Goal: Transaction & Acquisition: Purchase product/service

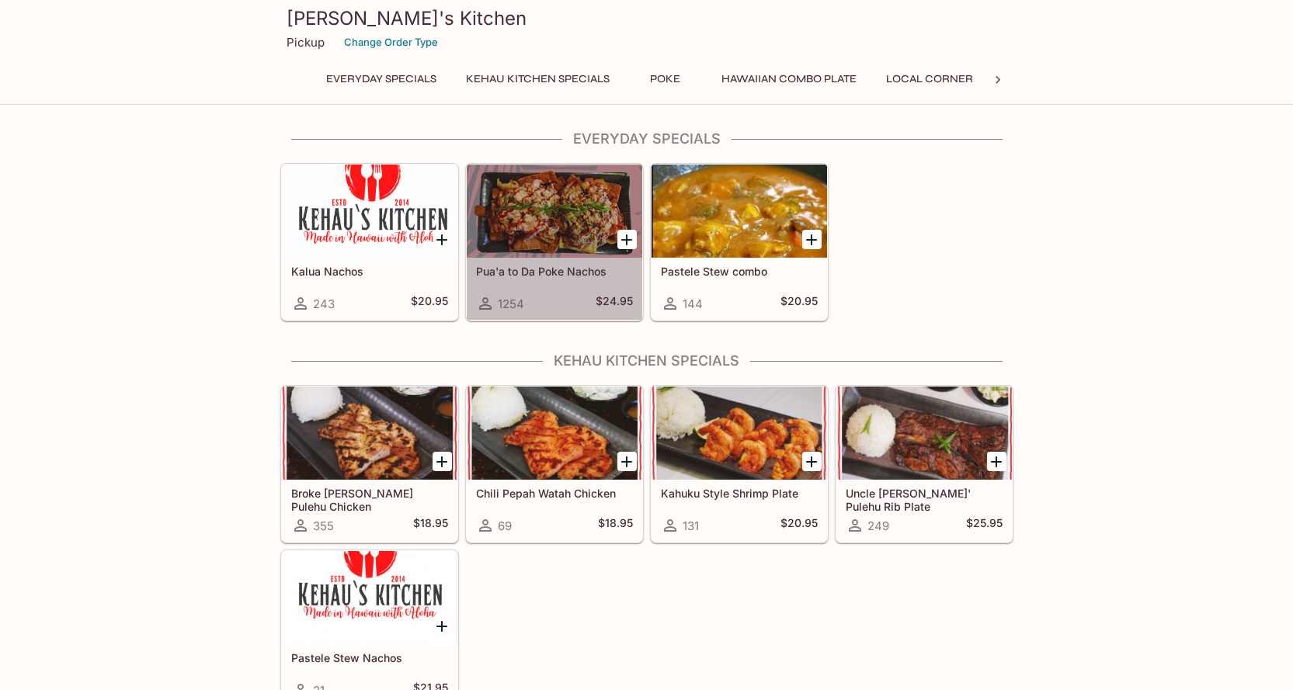
click at [577, 272] on h5 "Pua'a to Da Poke Nachos" at bounding box center [554, 271] width 157 height 13
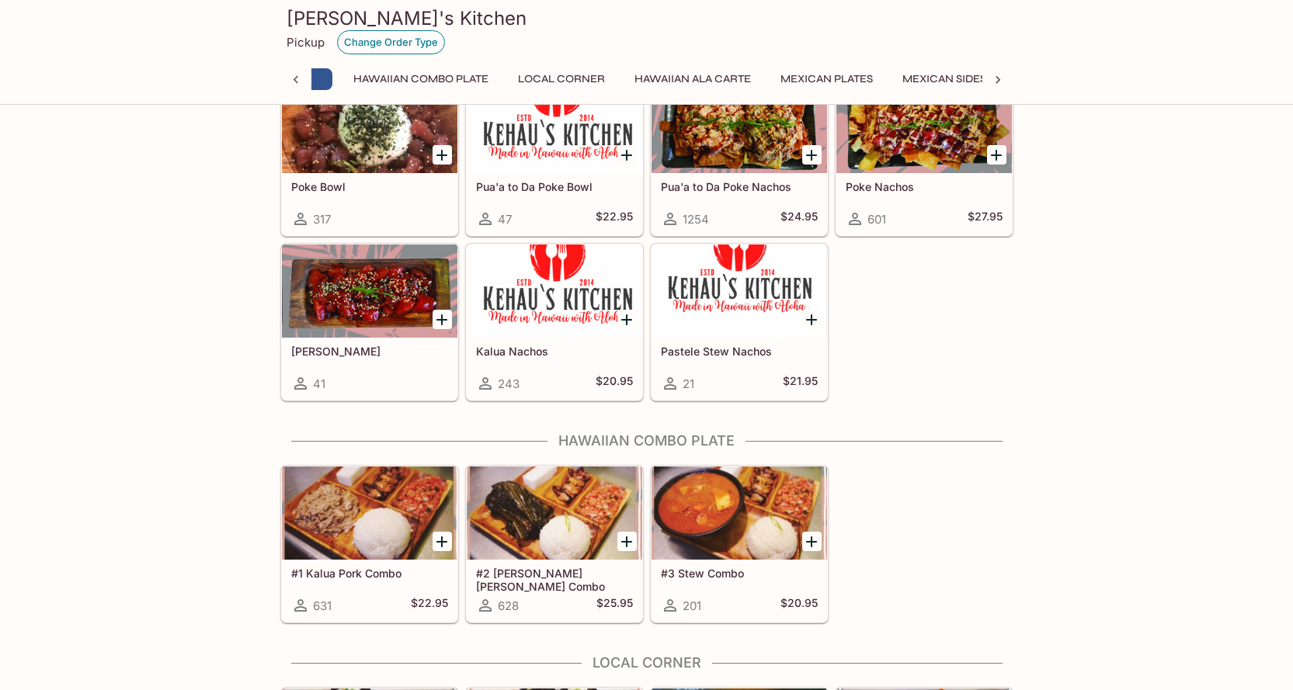
scroll to position [0, 320]
click at [368, 9] on h3 "[PERSON_NAME]'s Kitchen" at bounding box center [646, 18] width 720 height 24
click at [340, 20] on h3 "[PERSON_NAME]'s Kitchen" at bounding box center [646, 18] width 720 height 24
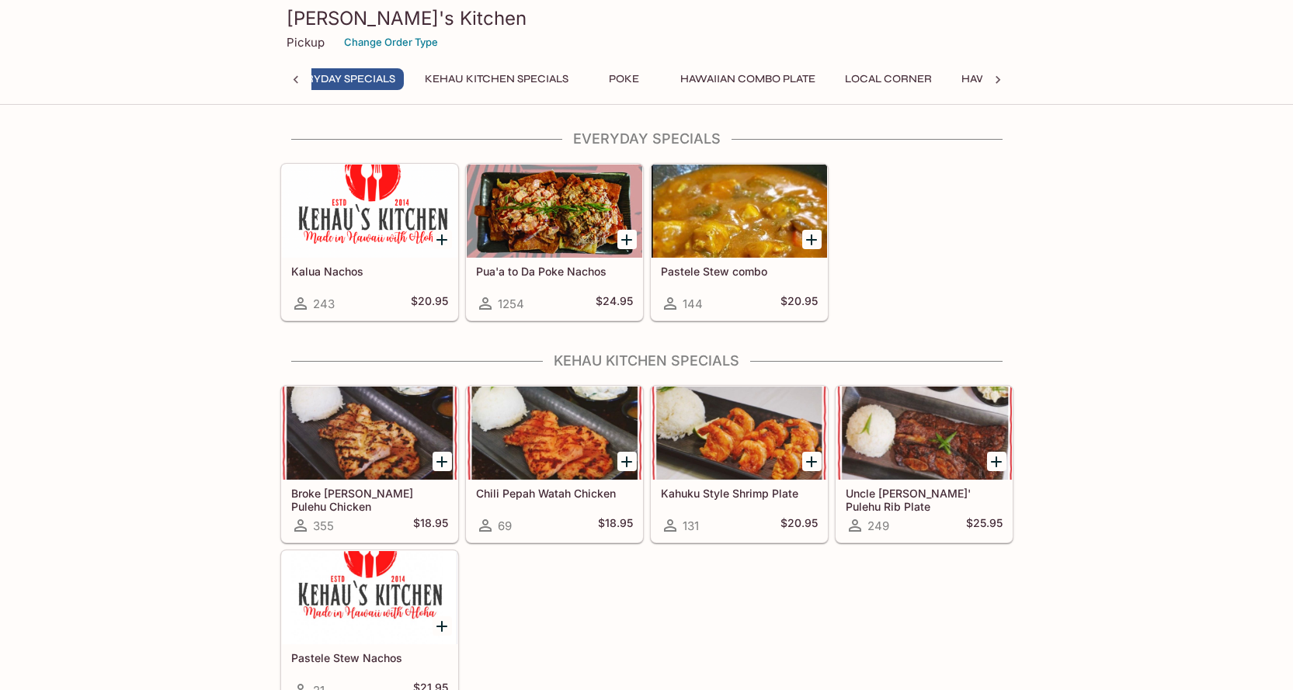
scroll to position [0, 6]
